Goal: Unclear

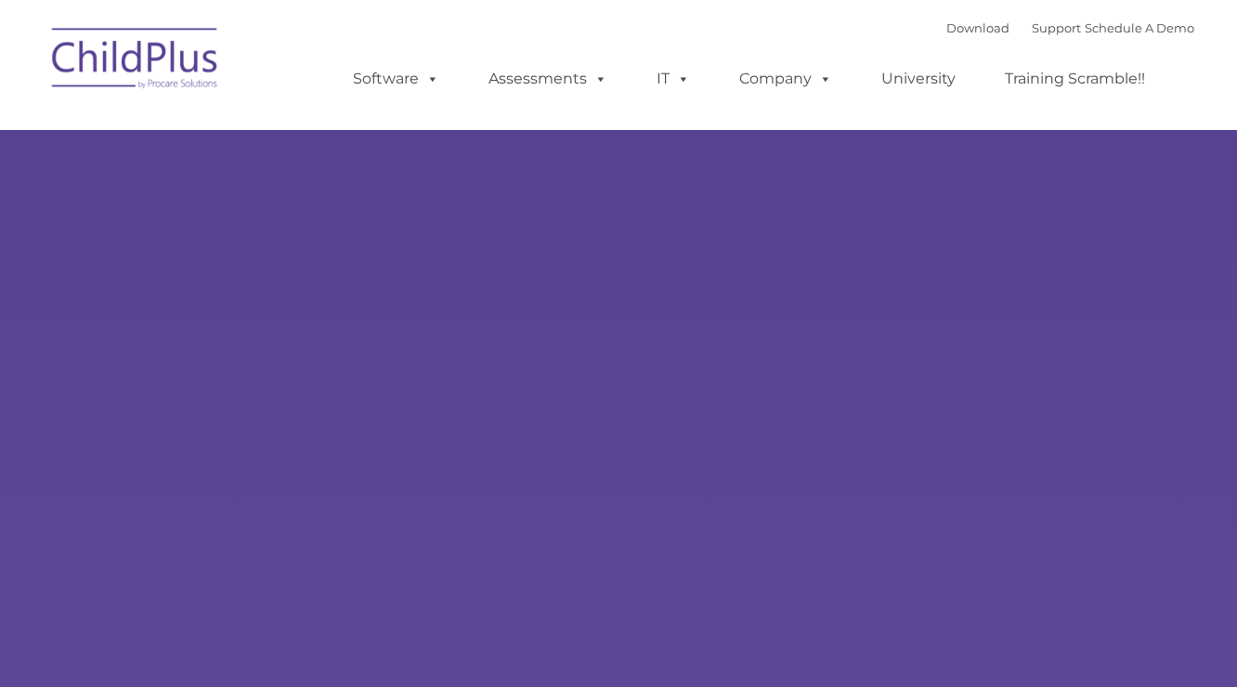
type input ""
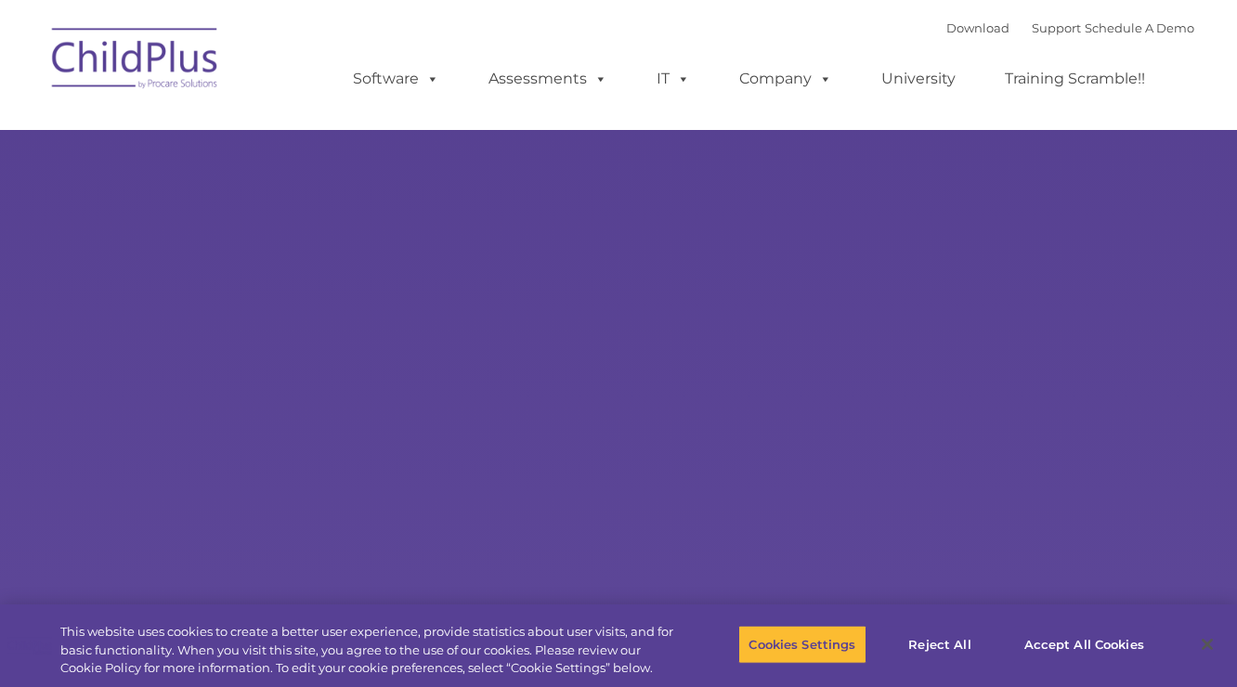
select select "MEDIUM"
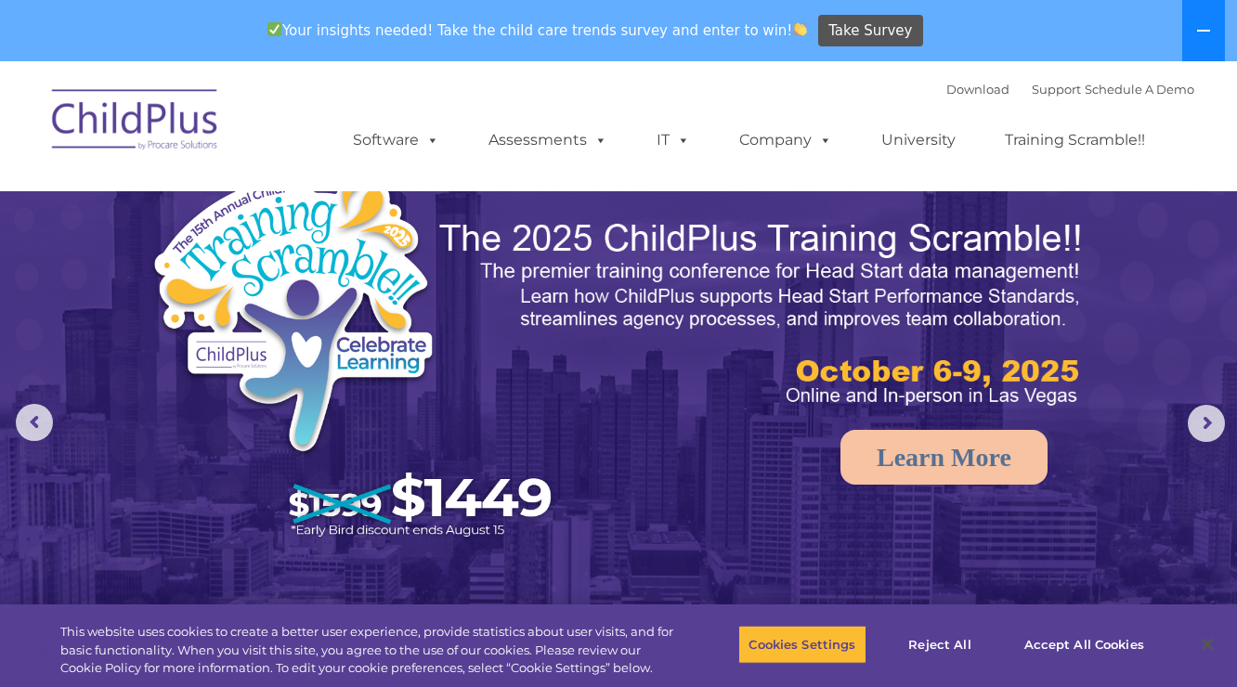
click at [1214, 35] on button at bounding box center [1203, 30] width 43 height 61
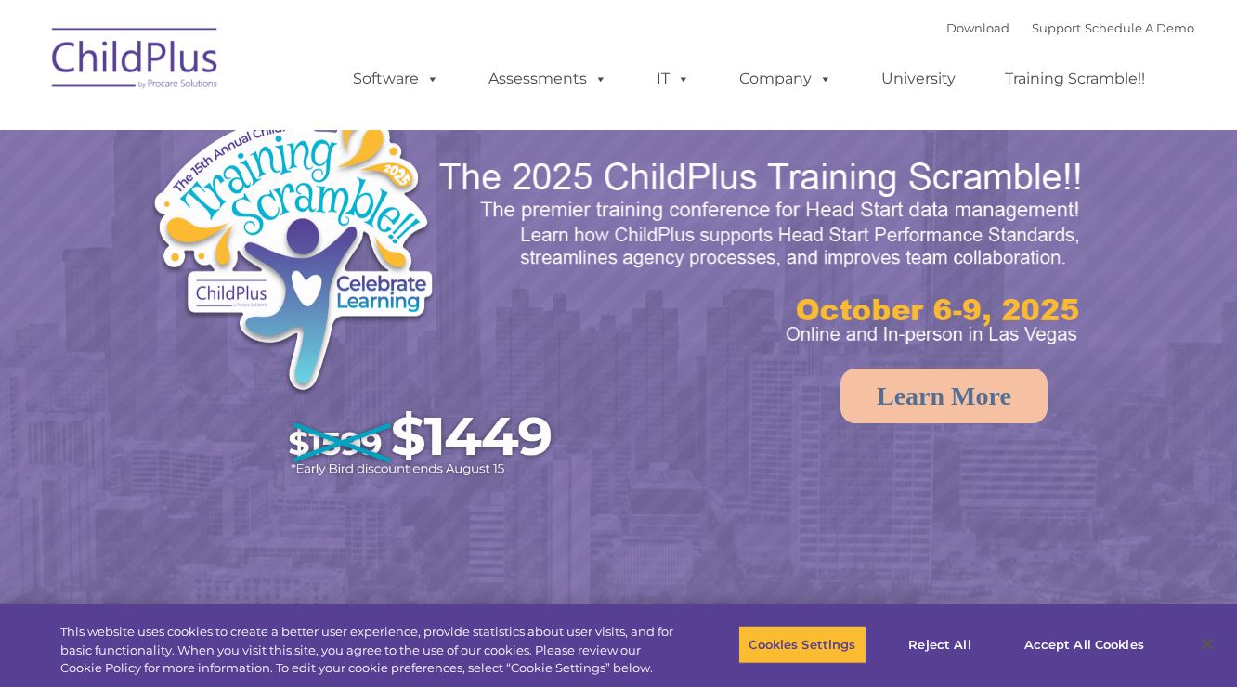
select select "MEDIUM"
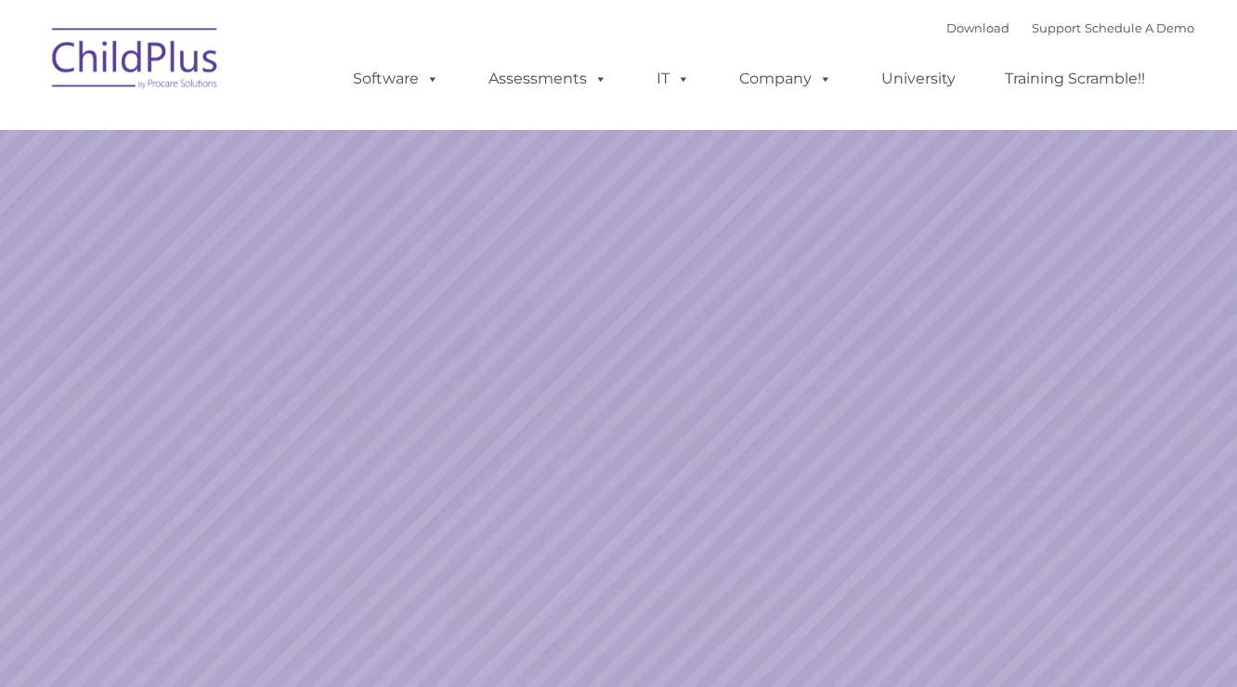
select select "MEDIUM"
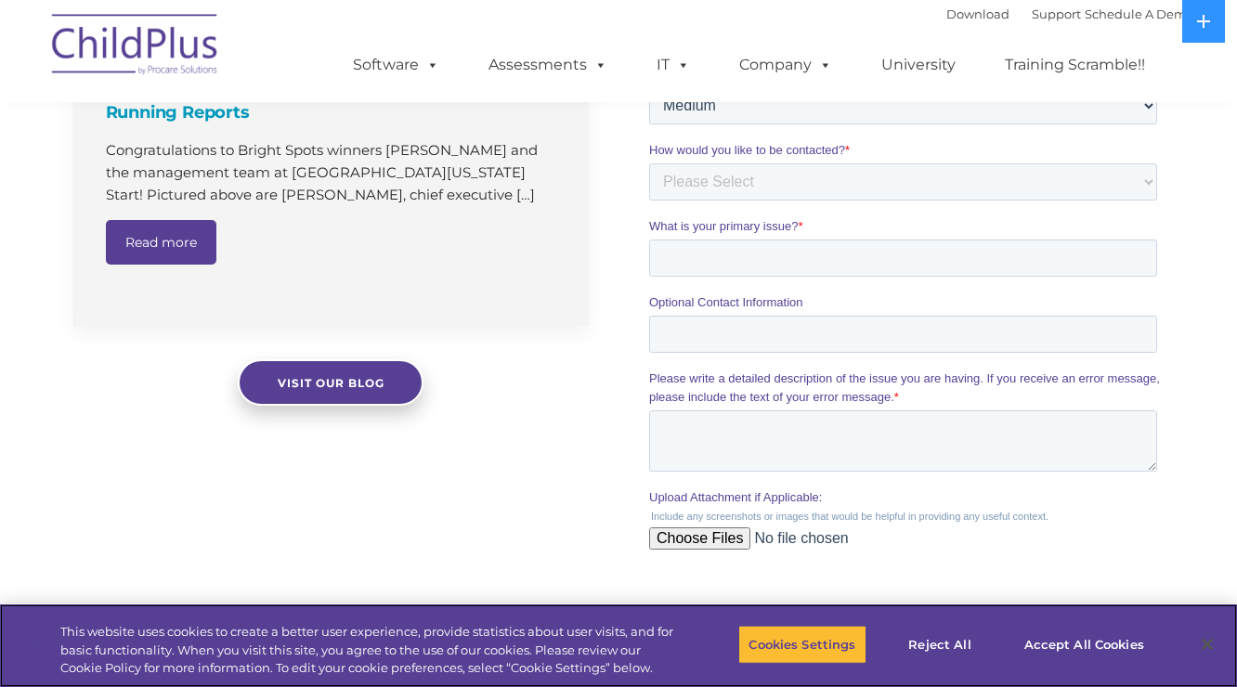
scroll to position [1507, 0]
